Goal: Use online tool/utility: Use online tool/utility

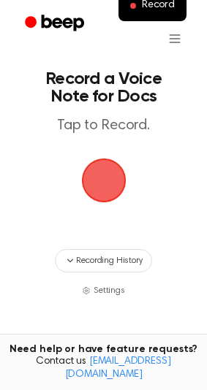
click at [108, 179] on span "button" at bounding box center [103, 180] width 41 height 41
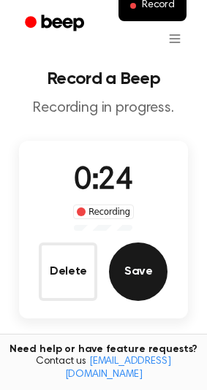
click at [140, 265] on button "Save" at bounding box center [138, 272] width 58 height 58
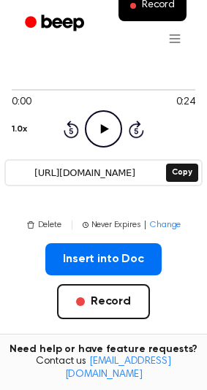
scroll to position [70, 0]
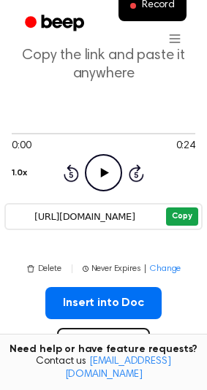
click at [177, 208] on button "Copy" at bounding box center [181, 217] width 31 height 18
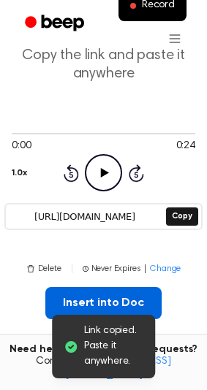
click at [110, 287] on button "Insert into Doc" at bounding box center [103, 303] width 116 height 32
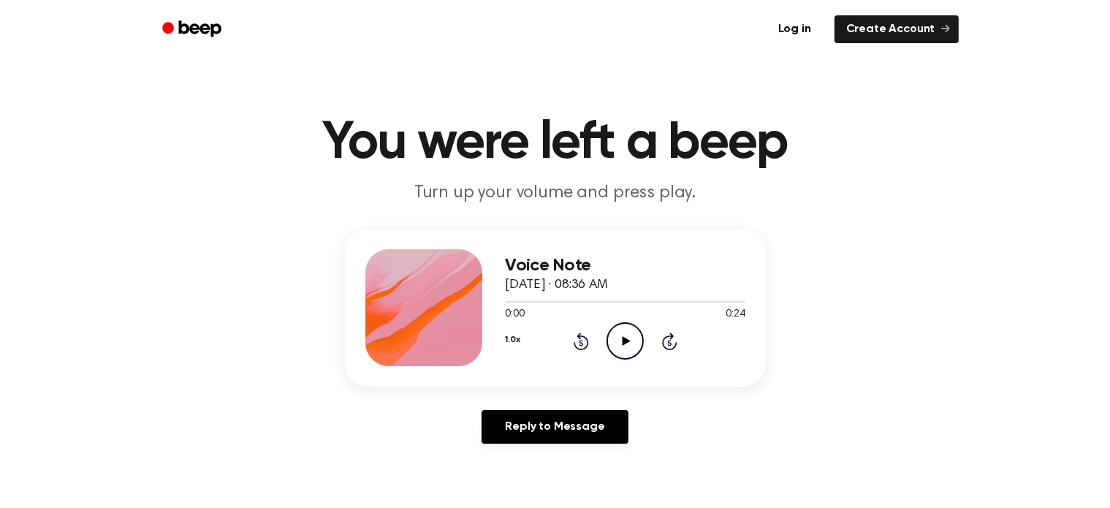
click at [637, 337] on icon "Play Audio" at bounding box center [624, 340] width 37 height 37
click at [621, 332] on icon "Pause Audio" at bounding box center [624, 340] width 37 height 37
